Goal: Task Accomplishment & Management: Manage account settings

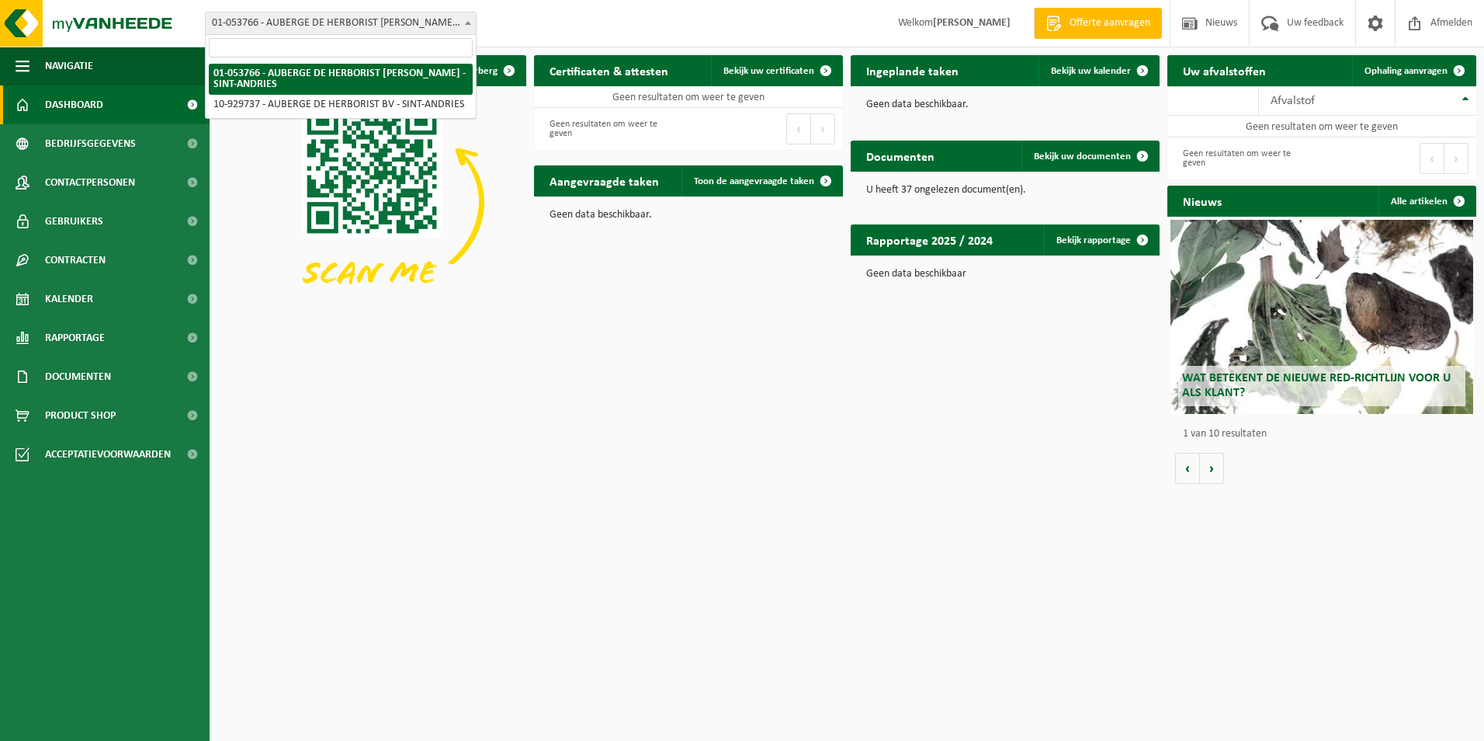
click at [468, 23] on b at bounding box center [468, 23] width 6 height 4
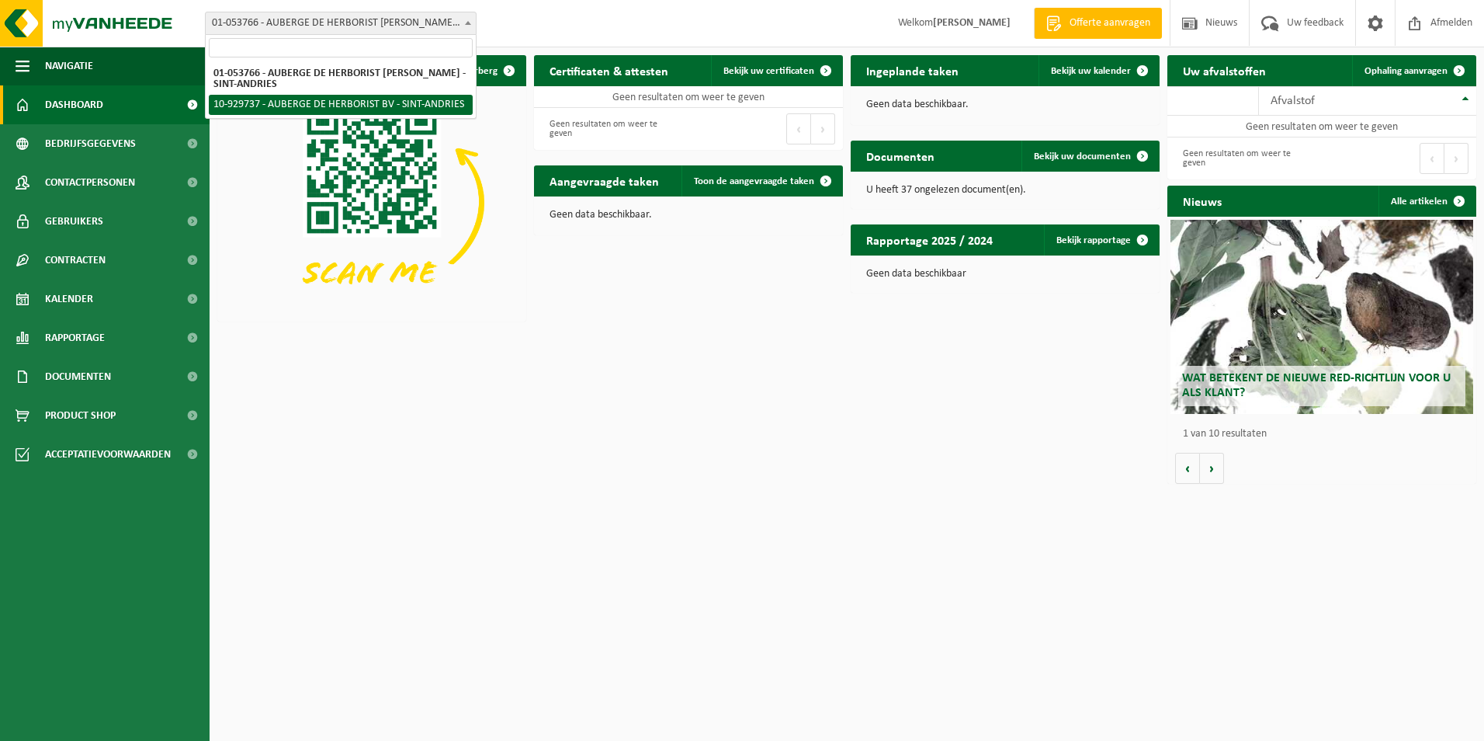
select select "134106"
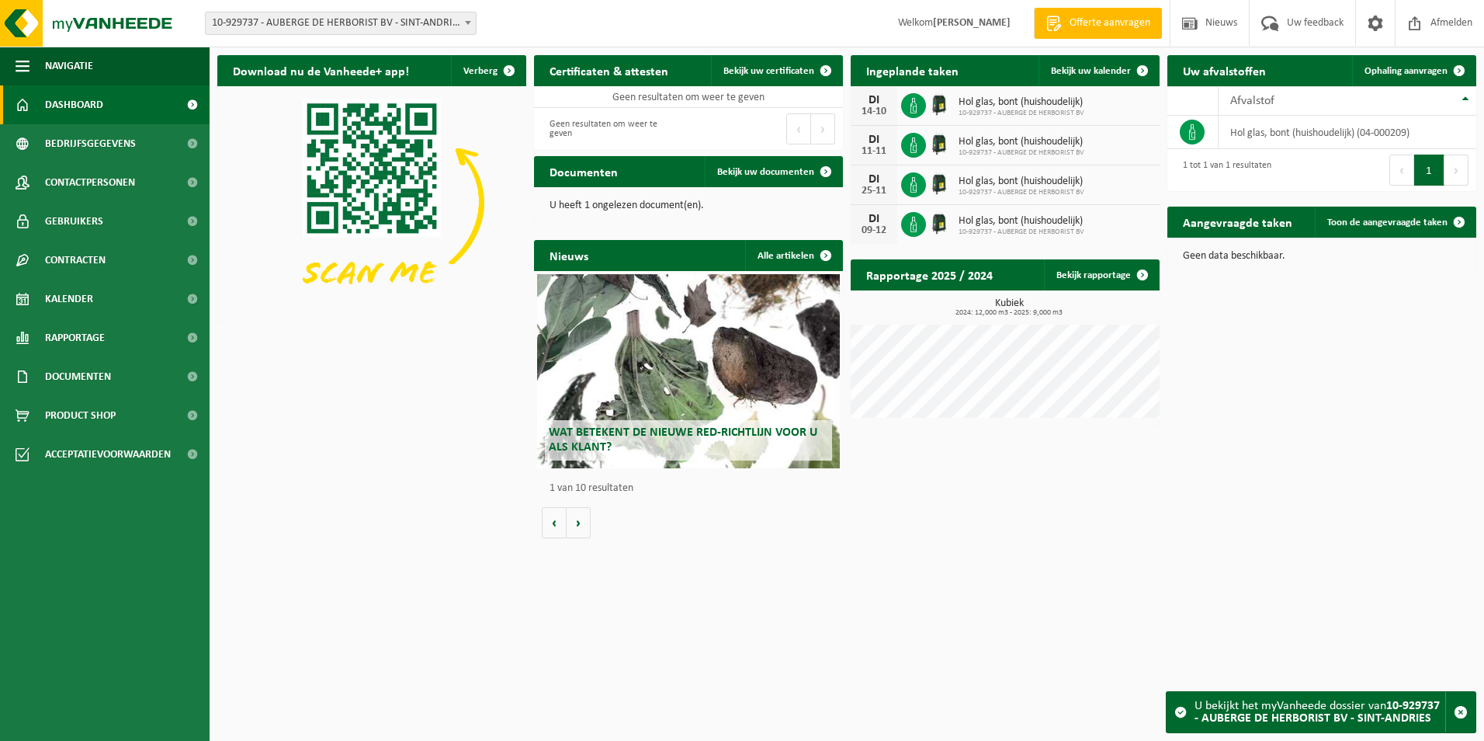
click at [1138, 142] on div "[DATE] Hol glas, bont (huishoudelijk) 10-929737 - [GEOGRAPHIC_DATA] BV" at bounding box center [1005, 146] width 309 height 40
click at [872, 147] on div "11-11" at bounding box center [874, 151] width 31 height 11
click at [1142, 70] on span at bounding box center [1142, 70] width 31 height 31
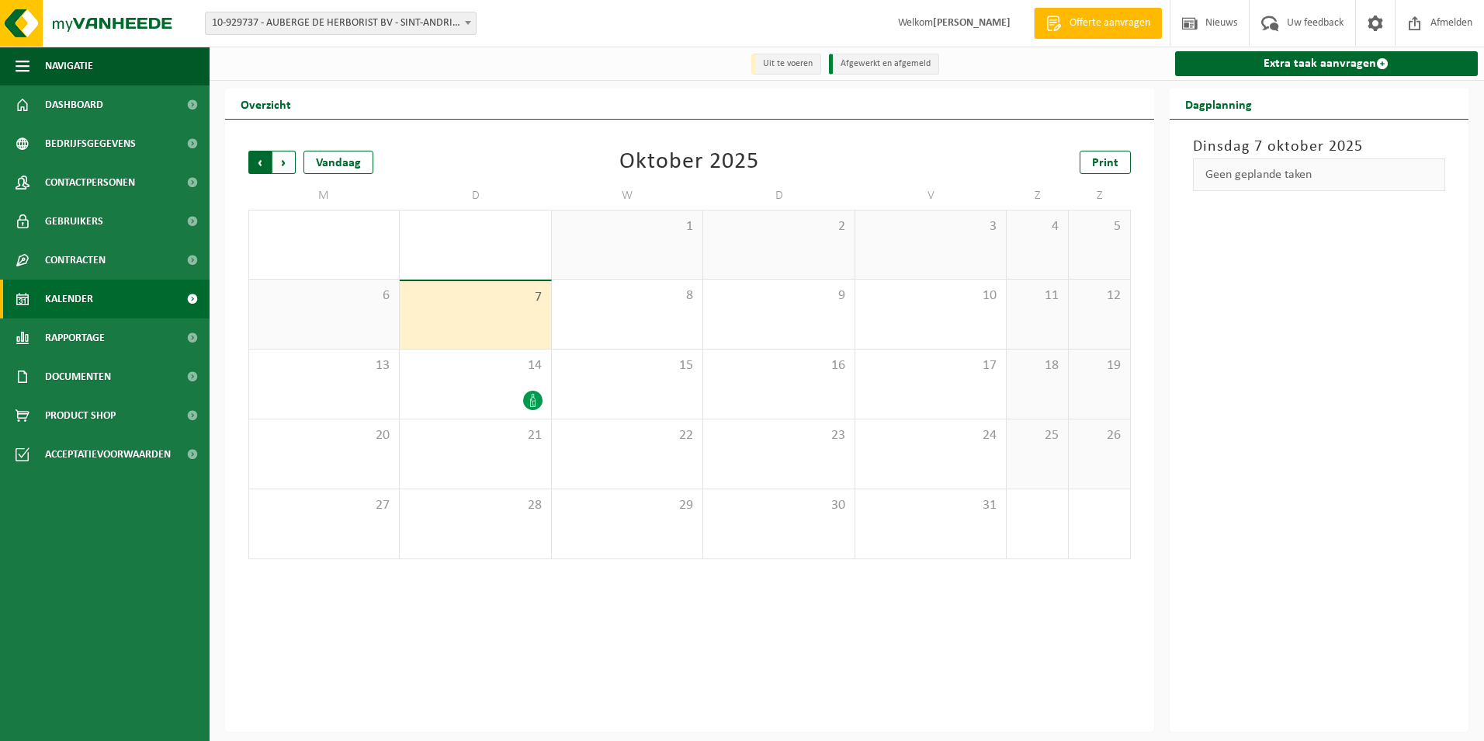
click at [284, 172] on span "Volgende" at bounding box center [283, 162] width 23 height 23
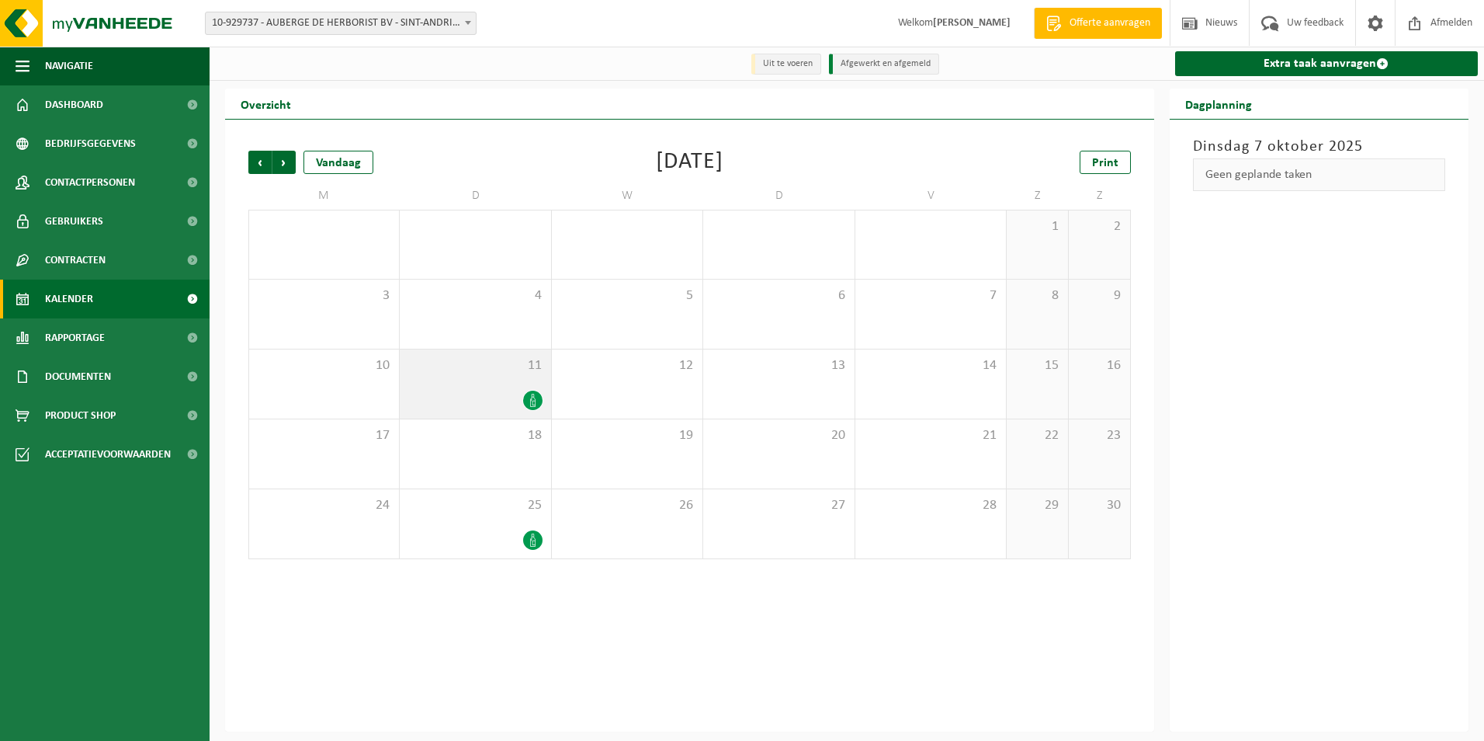
click at [532, 397] on icon at bounding box center [532, 400] width 5 height 13
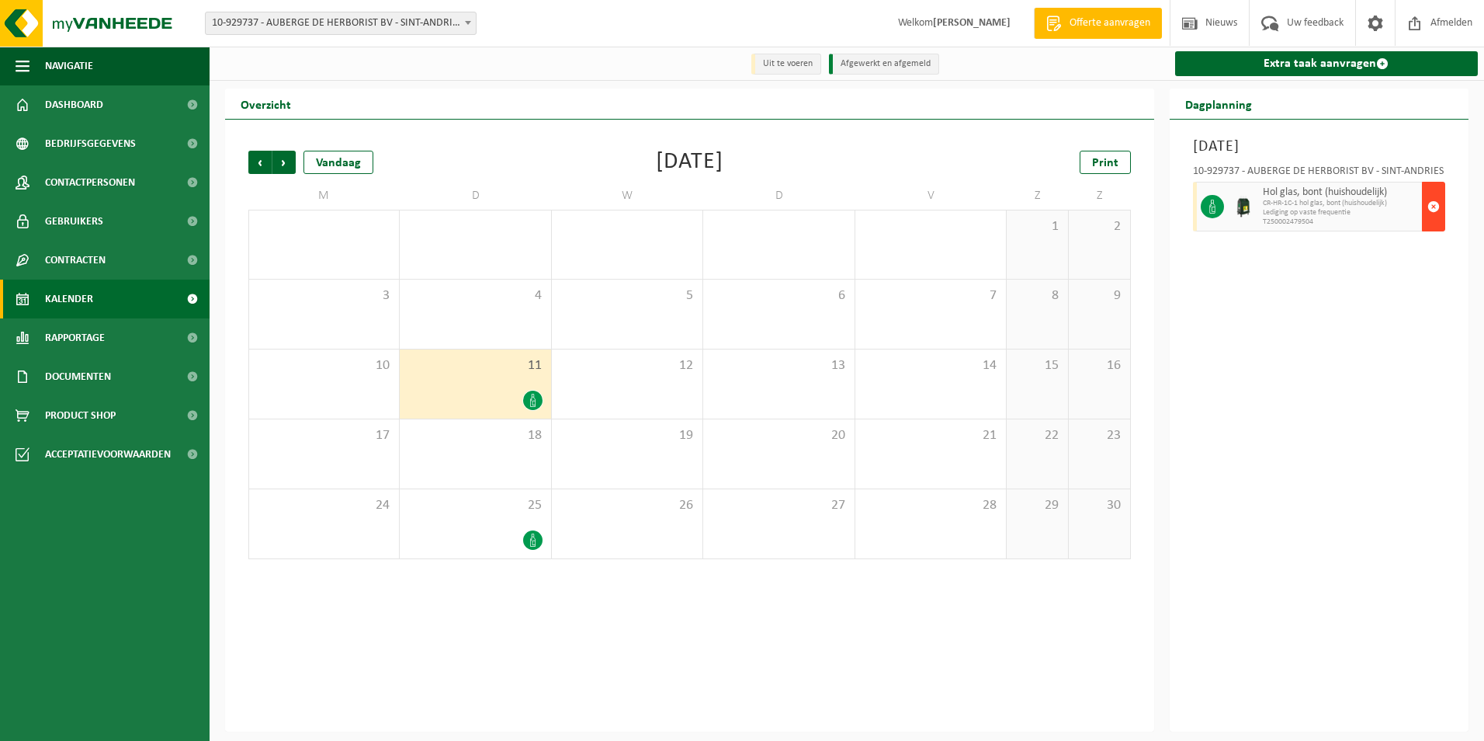
click at [1430, 206] on span "button" at bounding box center [1433, 206] width 12 height 31
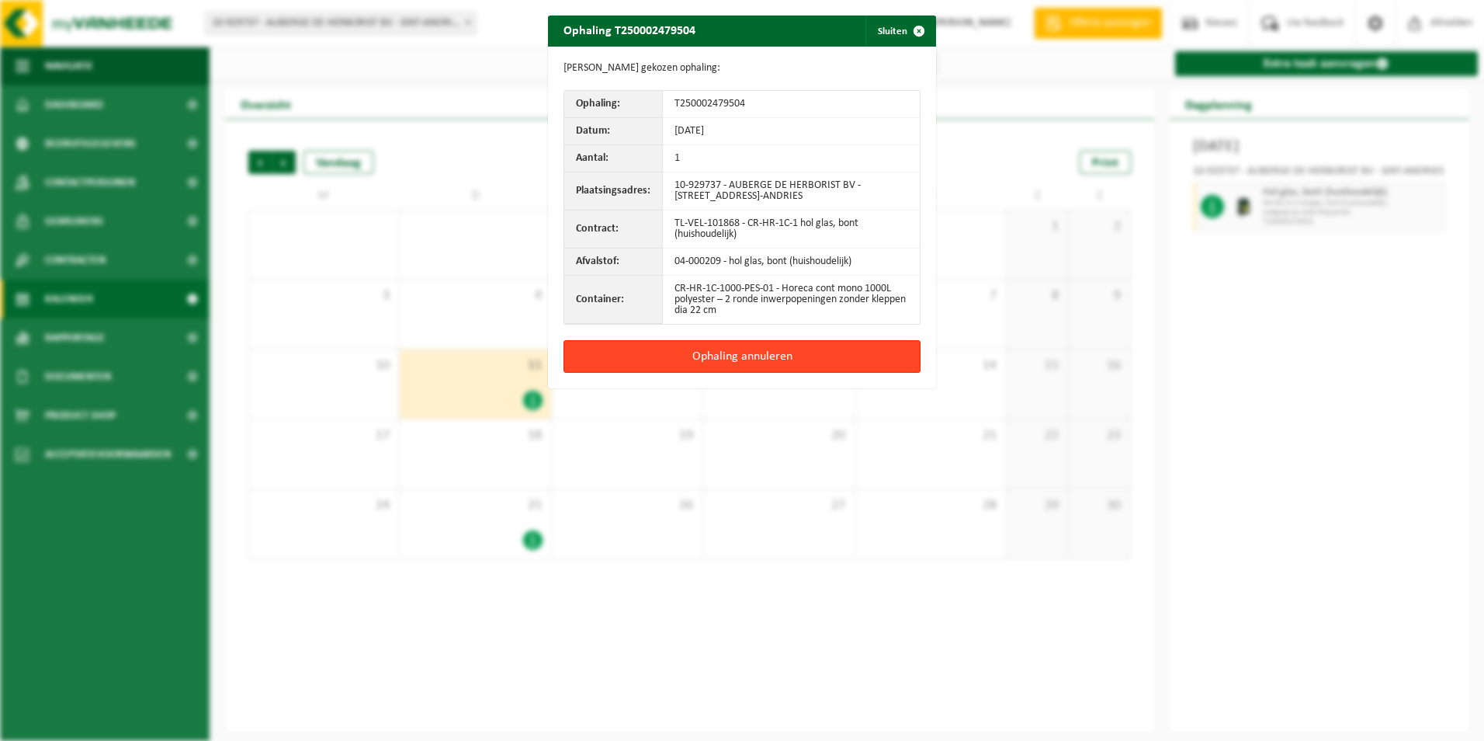
click at [806, 360] on button "Ophaling annuleren" at bounding box center [742, 356] width 357 height 33
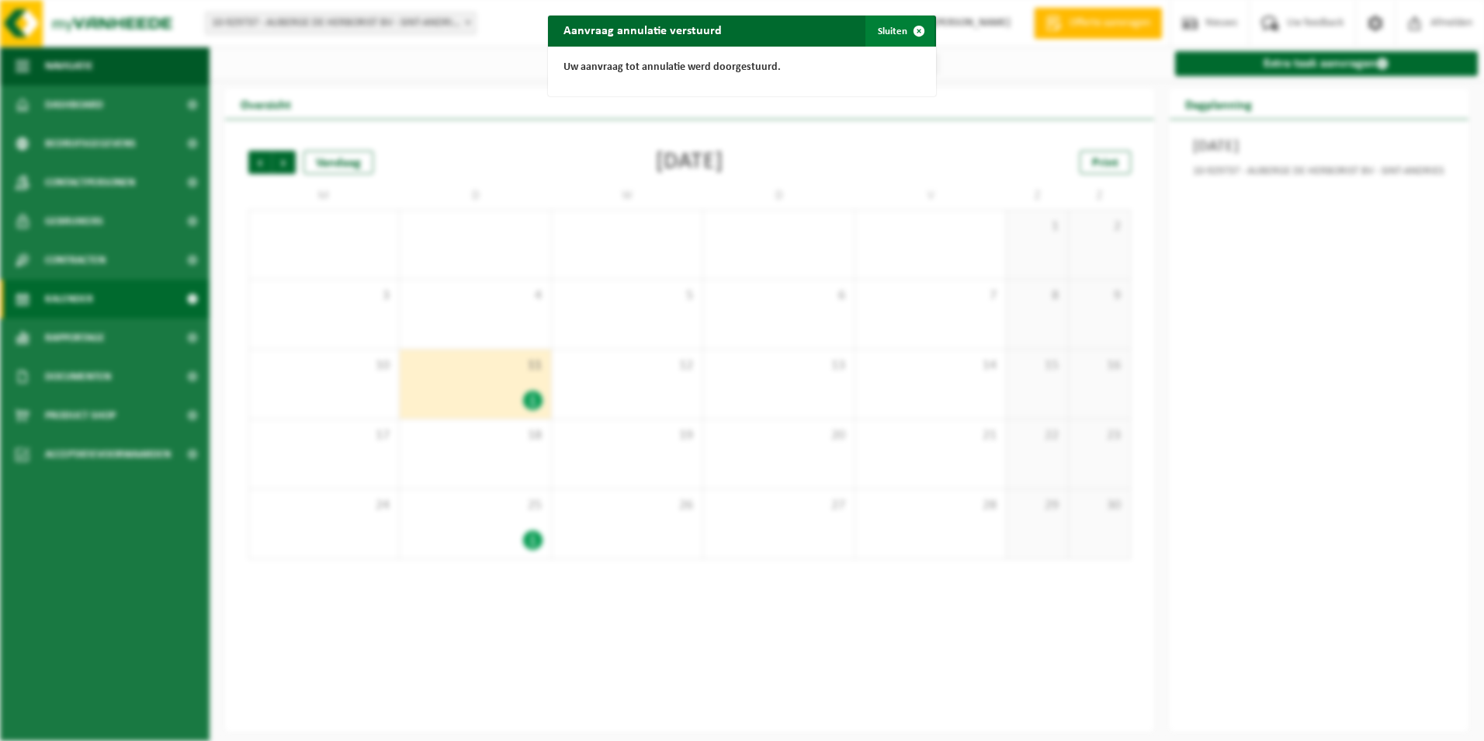
click at [916, 29] on span "button" at bounding box center [919, 31] width 31 height 31
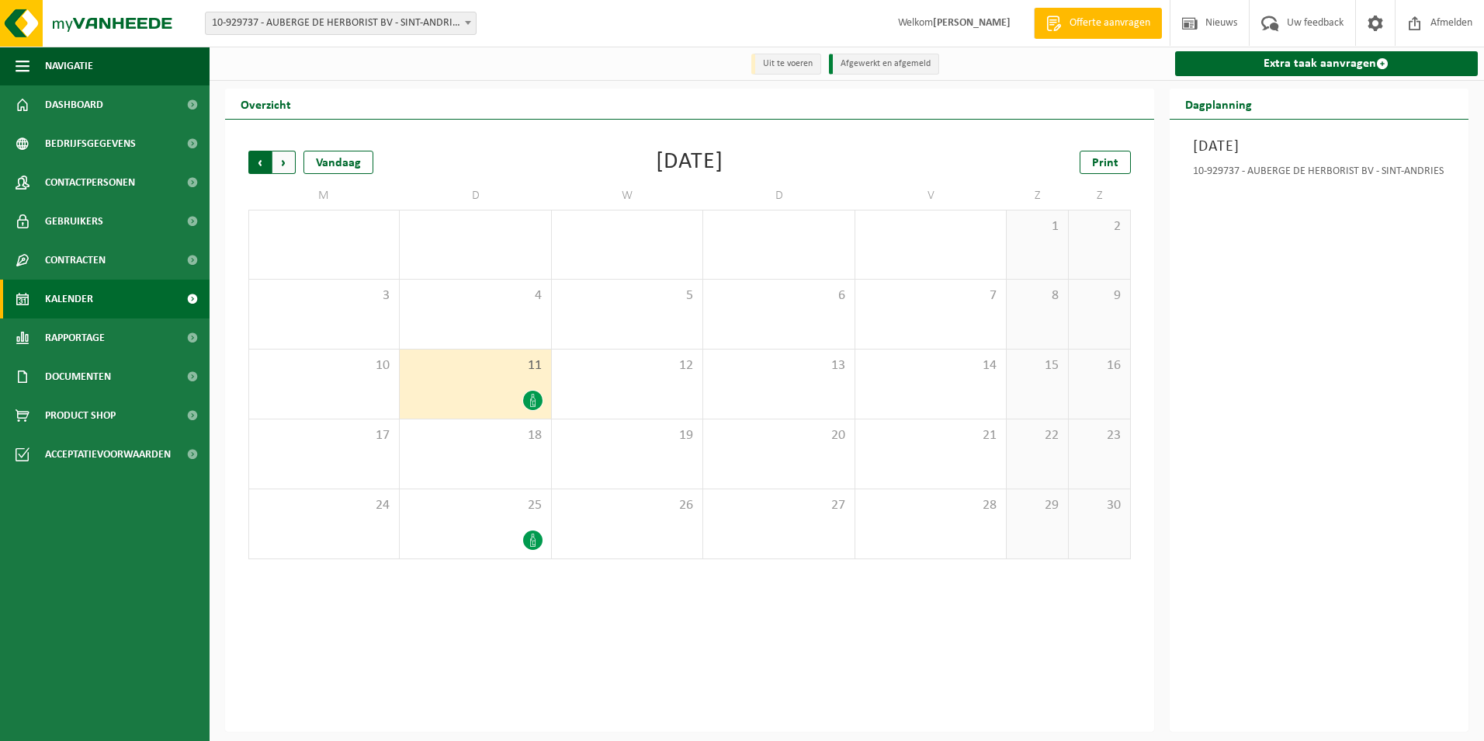
click at [288, 163] on span "Volgende" at bounding box center [283, 162] width 23 height 23
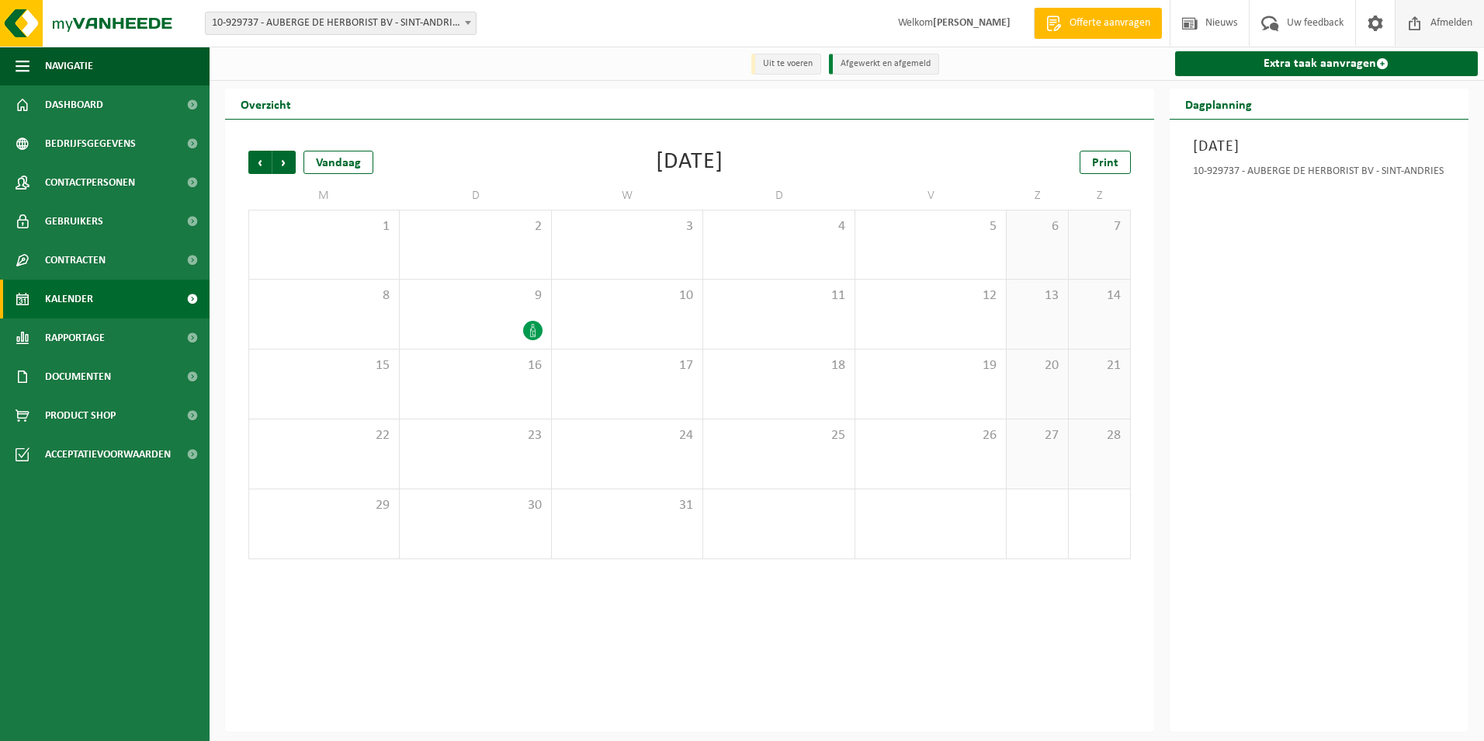
click at [1452, 15] on span "Afmelden" at bounding box center [1452, 23] width 50 height 46
